Goal: Transaction & Acquisition: Purchase product/service

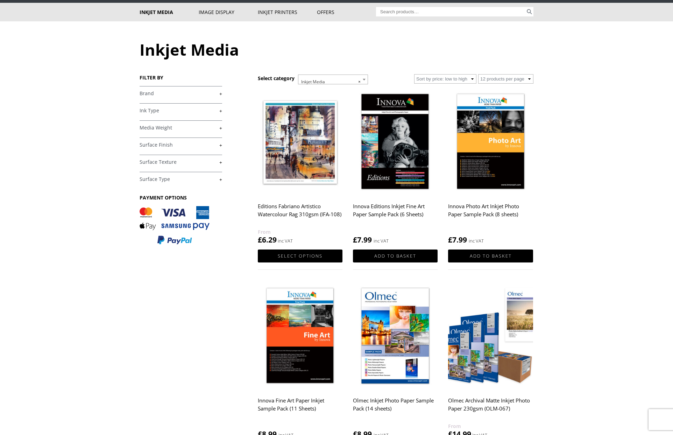
scroll to position [35, 0]
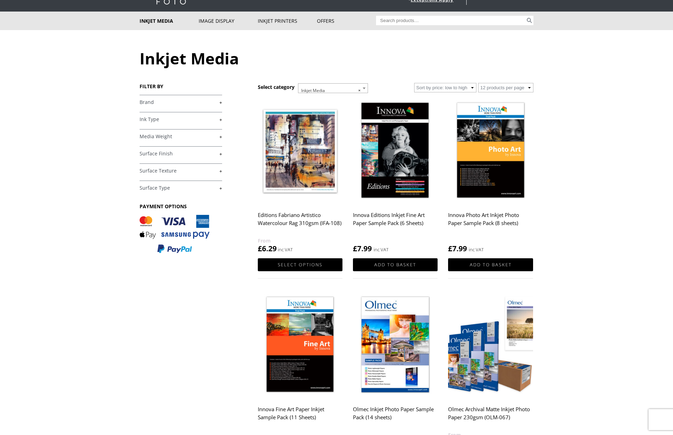
click at [221, 154] on link "+" at bounding box center [181, 153] width 83 height 7
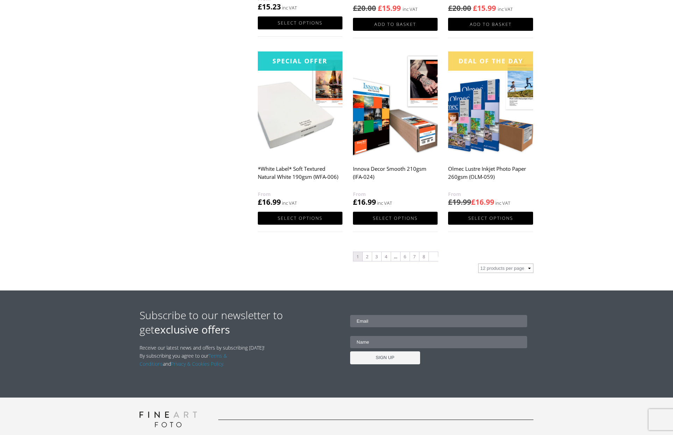
scroll to position [665, 0]
click at [369, 256] on link "2" at bounding box center [367, 256] width 9 height 9
click at [368, 258] on link "2" at bounding box center [367, 256] width 9 height 9
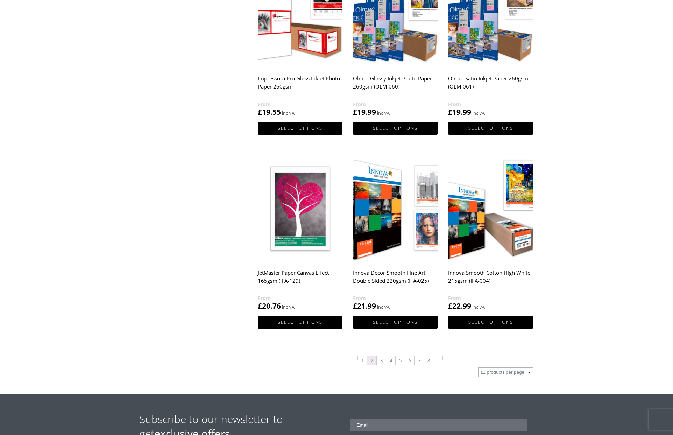
scroll to position [595, 0]
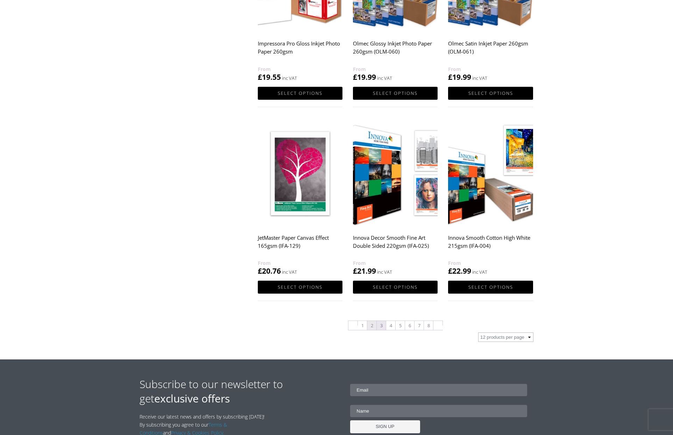
click at [382, 324] on link "3" at bounding box center [381, 325] width 9 height 9
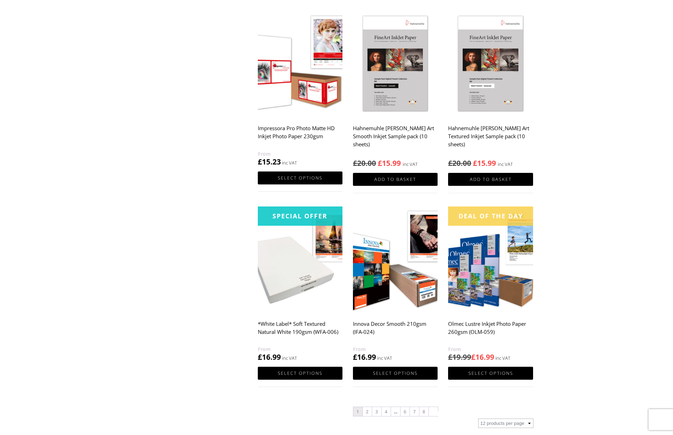
scroll to position [490, 0]
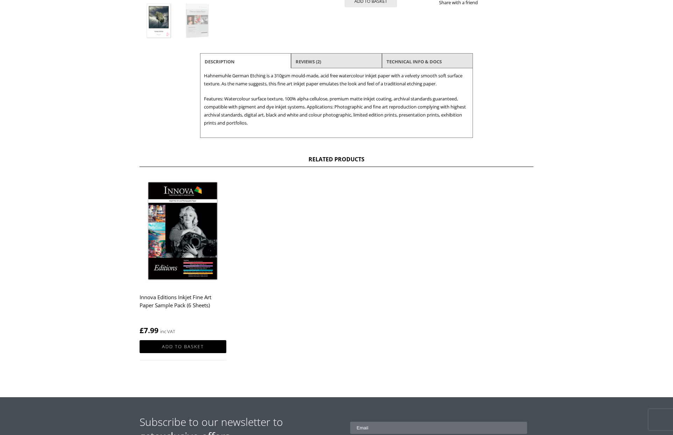
scroll to position [245, 0]
